Goal: Information Seeking & Learning: Understand process/instructions

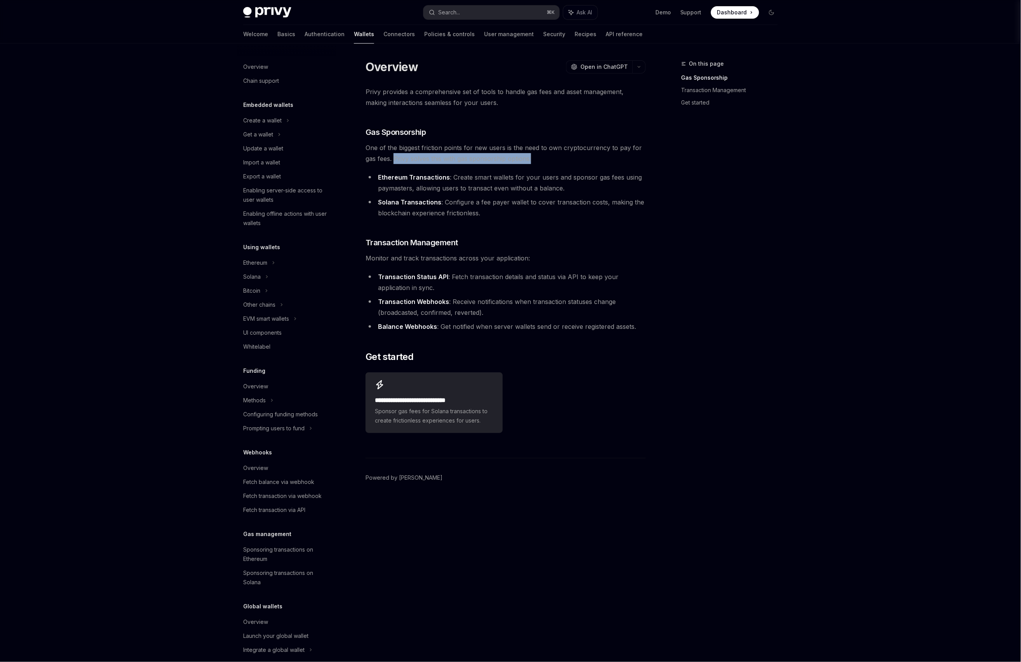
click at [497, 169] on div "Privy provides a comprehensive set of tools to handle gas fees and asset manage…" at bounding box center [506, 261] width 280 height 350
click at [469, 415] on span "Sponsor gas fees for Solana transactions to create frictionless experiences for…" at bounding box center [434, 415] width 118 height 19
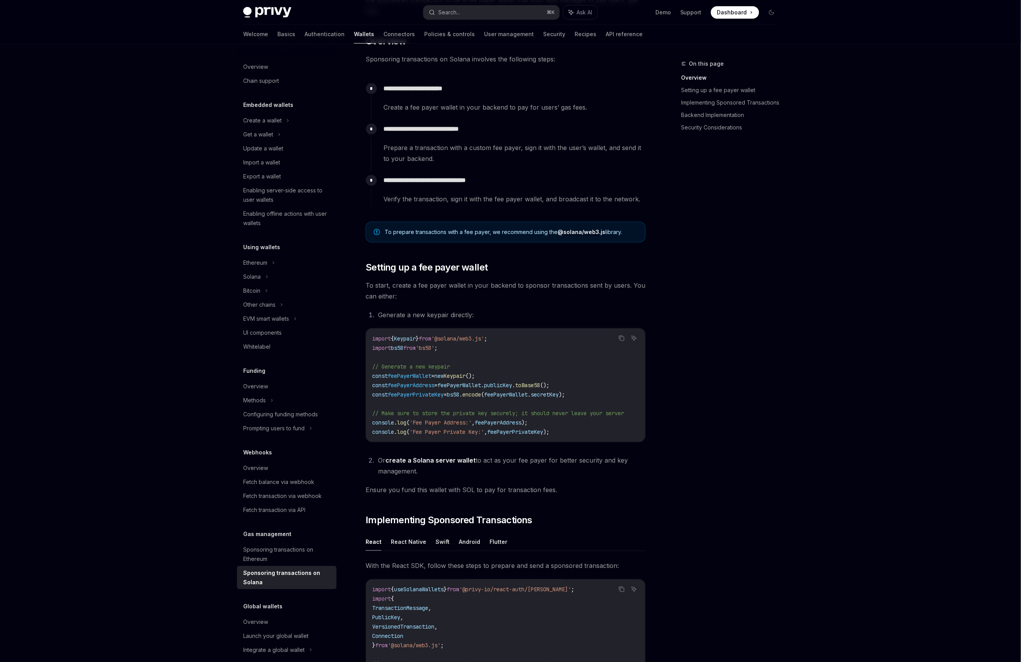
scroll to position [138, 0]
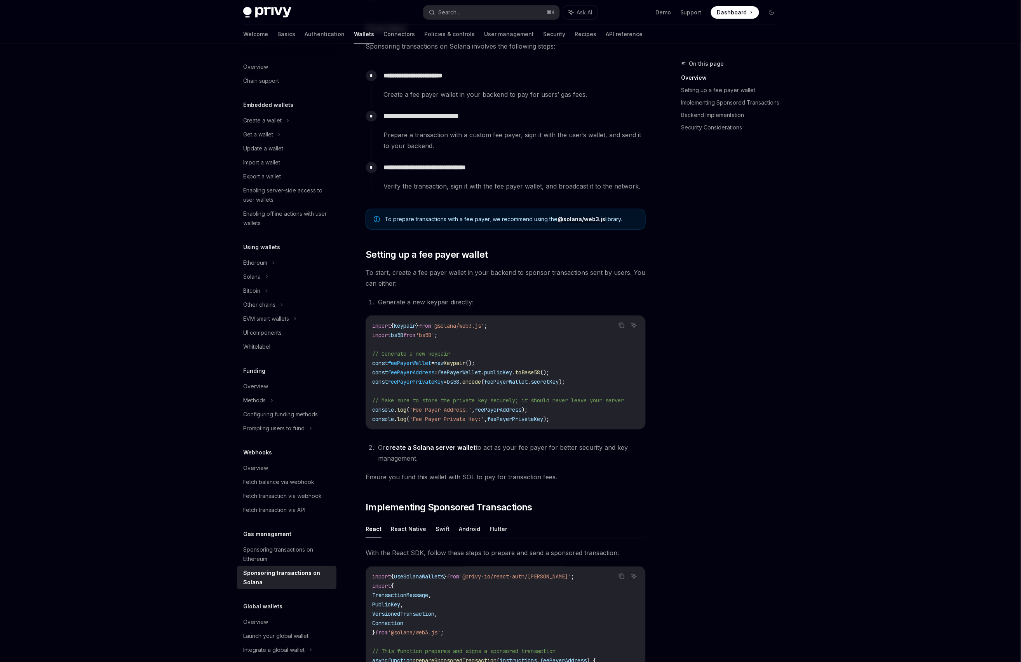
click at [503, 530] on ul "React React Native Swift Android Flutter" at bounding box center [506, 529] width 280 height 19
click at [501, 532] on button "Flutter" at bounding box center [499, 529] width 18 height 18
type textarea "*"
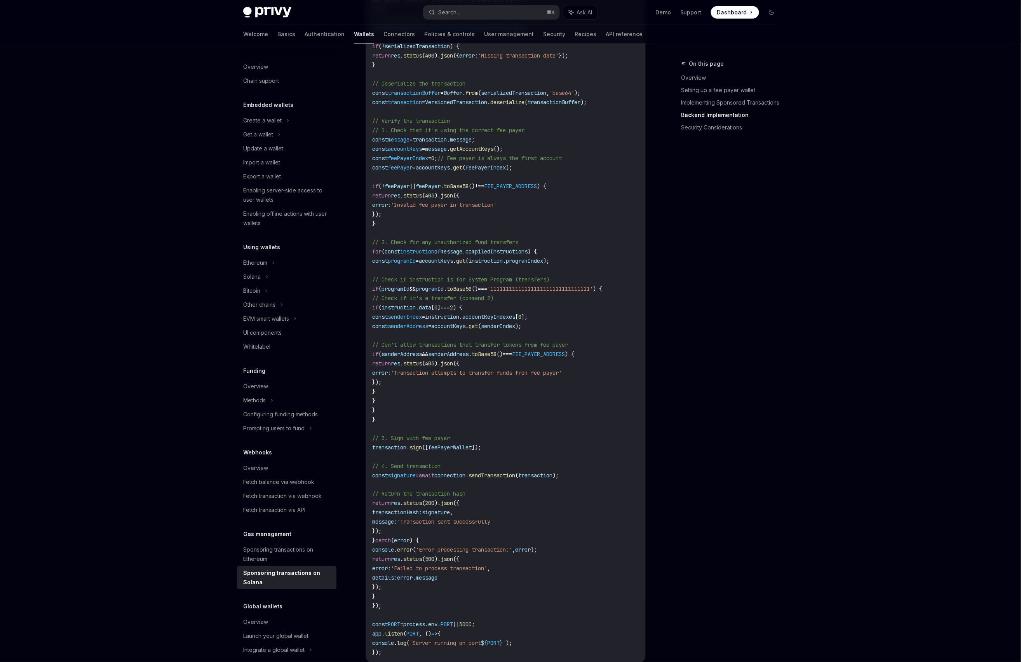
scroll to position [1695, 0]
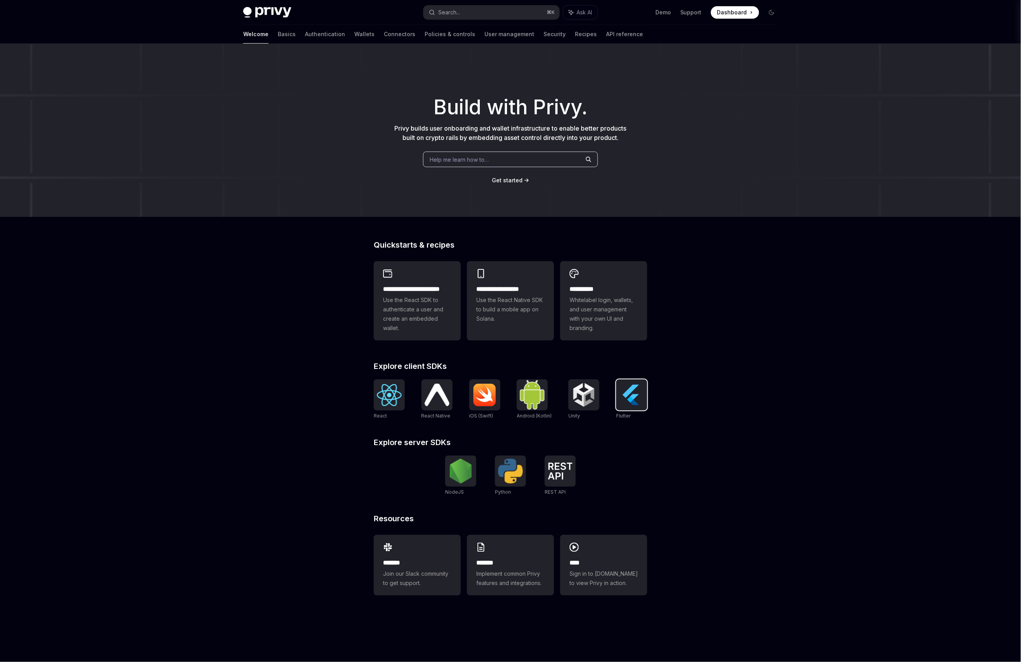
click at [632, 400] on img at bounding box center [631, 394] width 25 height 25
click at [638, 393] on img at bounding box center [631, 394] width 25 height 25
